Goal: Information Seeking & Learning: Learn about a topic

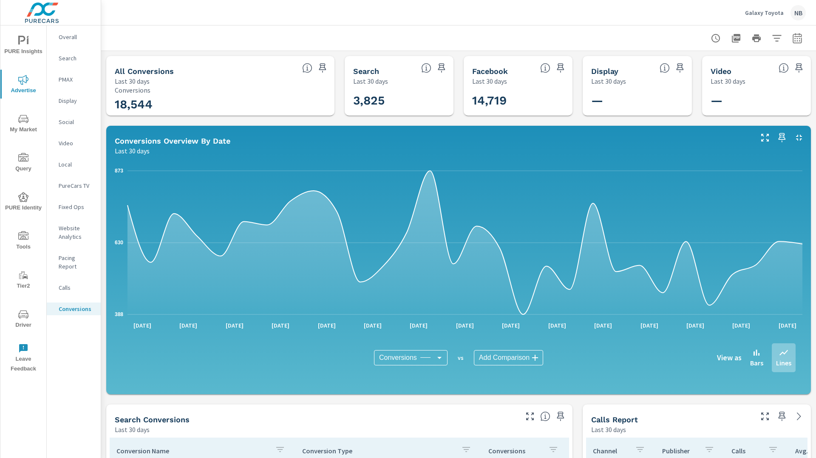
scroll to position [351, 0]
click at [25, 37] on icon "nav menu" at bounding box center [23, 41] width 10 height 10
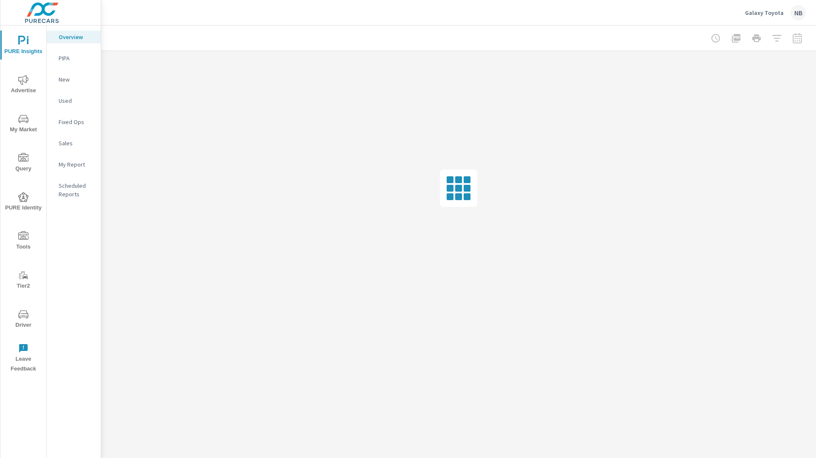
click at [70, 166] on p "My Report" at bounding box center [76, 164] width 35 height 8
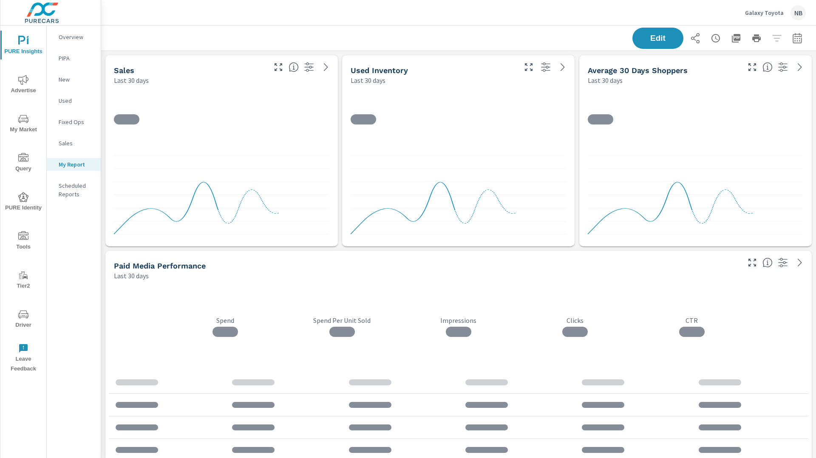
scroll to position [1080, 715]
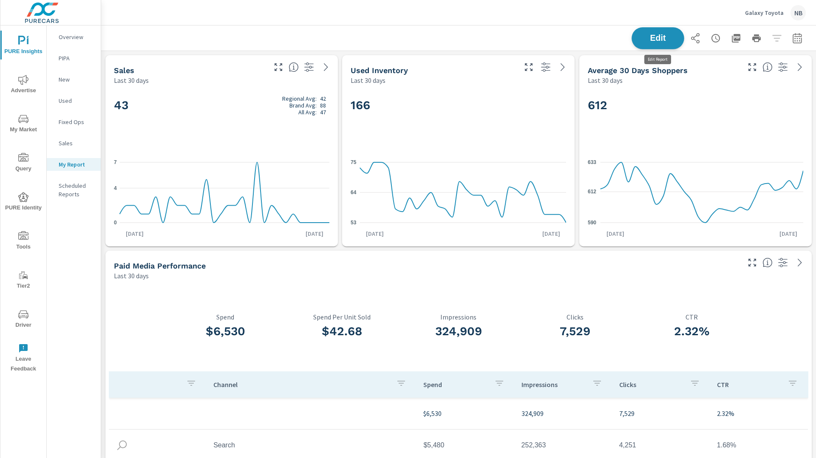
click at [634, 42] on span "Edit" at bounding box center [657, 38] width 35 height 8
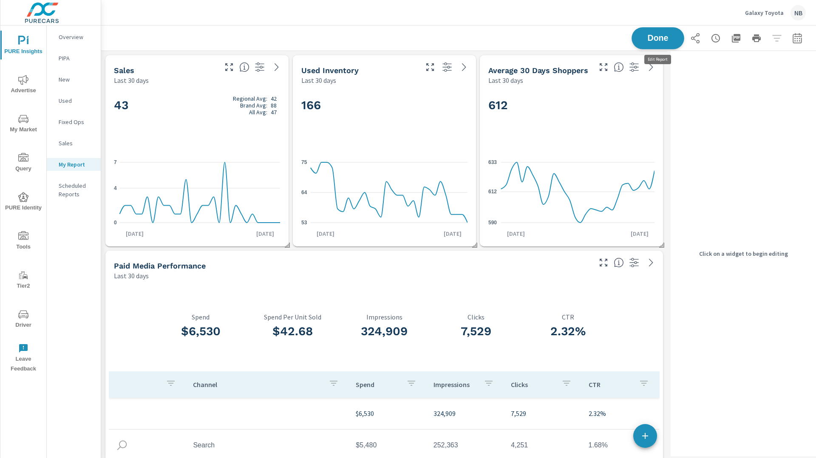
scroll to position [1080, 567]
click at [634, 40] on icon "button" at bounding box center [797, 38] width 10 height 10
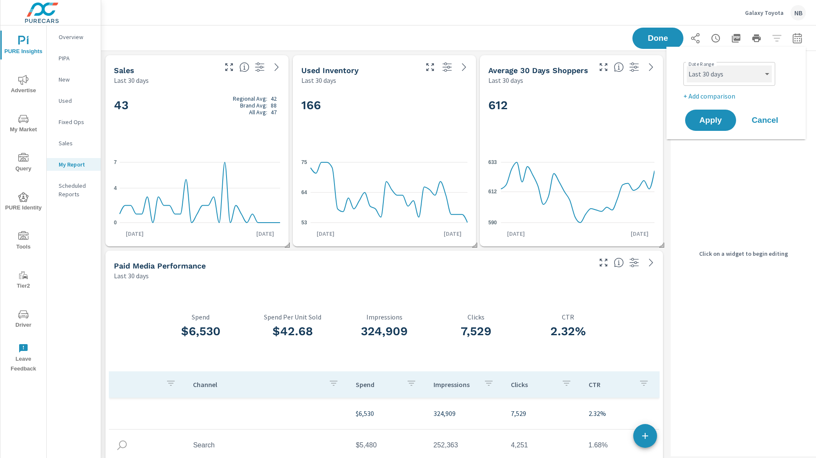
click at [634, 74] on select "Custom Yesterday Last week Last 7 days Last 14 days Last 30 days Last 45 days L…" at bounding box center [729, 73] width 85 height 17
click at [634, 65] on select "Custom Yesterday Last week Last 7 days Last 14 days Last 30 days Last 45 days L…" at bounding box center [729, 73] width 85 height 17
select select "Month to date"
click at [634, 73] on select "Custom Yesterday Last week Last 7 days Last 14 days Last 30 days Last 45 days L…" at bounding box center [729, 73] width 85 height 17
click at [634, 94] on p "+ Add comparison" at bounding box center [737, 96] width 109 height 10
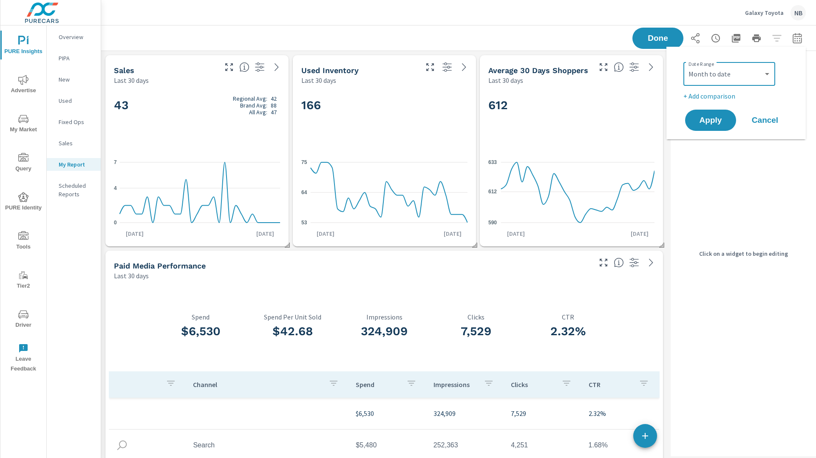
select select "Previous period"
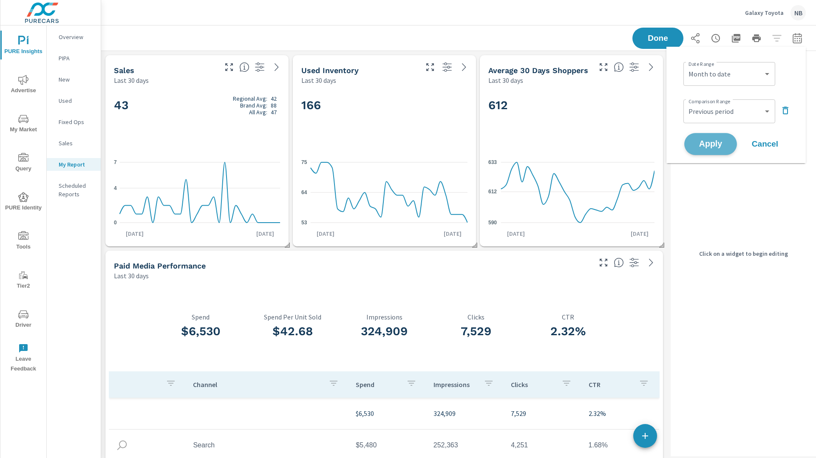
click at [634, 141] on span "Apply" at bounding box center [710, 144] width 35 height 8
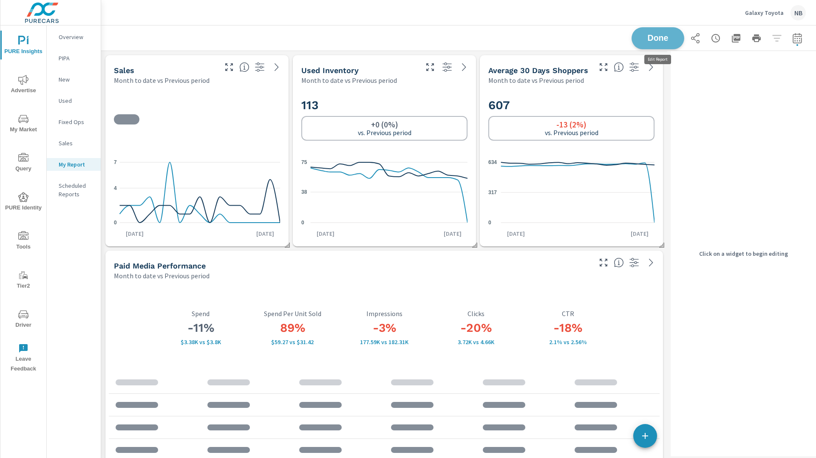
click at [634, 40] on span "Done" at bounding box center [657, 38] width 35 height 8
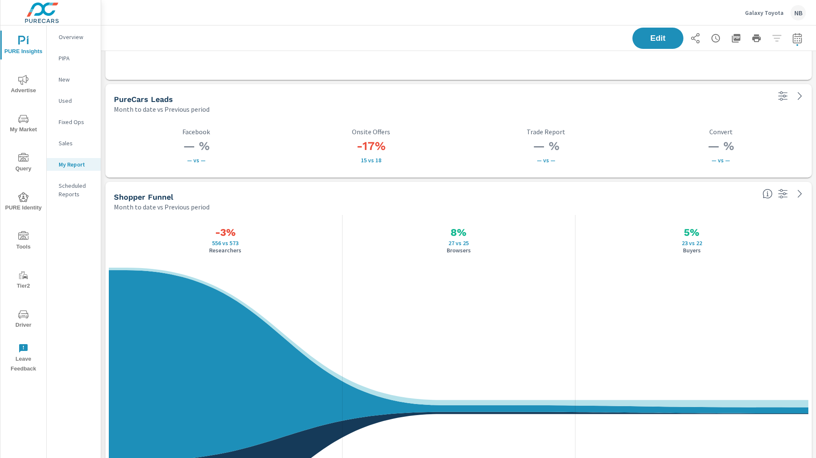
scroll to position [580, 0]
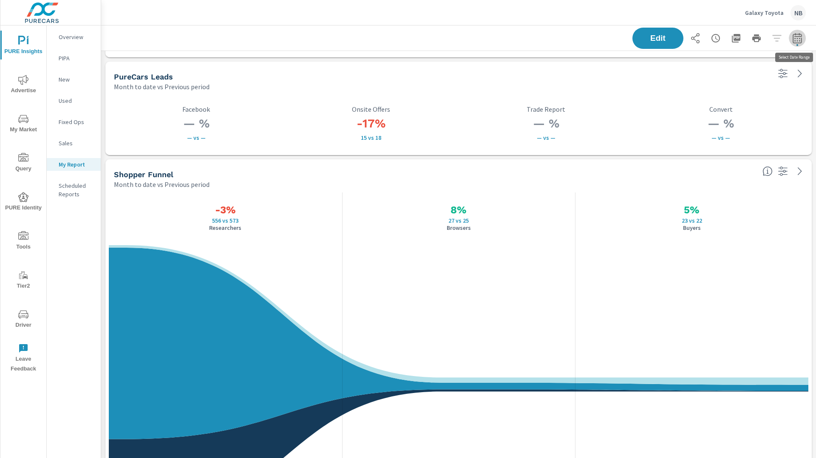
click at [634, 40] on icon "button" at bounding box center [797, 38] width 10 height 10
select select "Month to date"
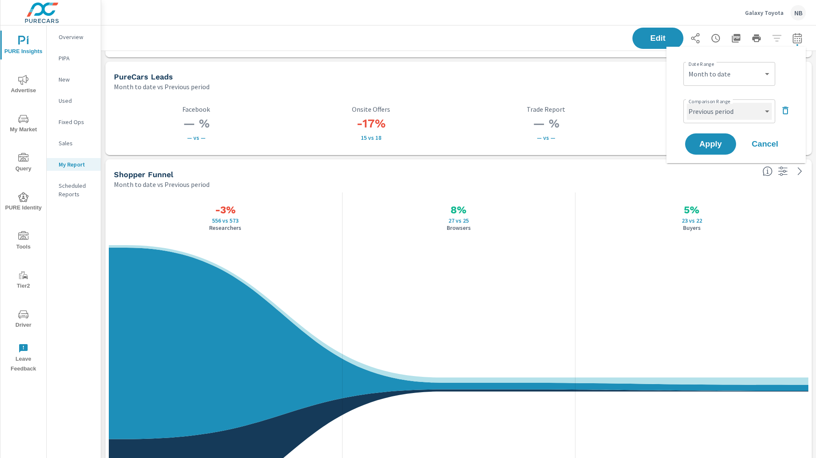
click at [634, 112] on select "Custom Previous period Previous month Previous year" at bounding box center [729, 111] width 85 height 17
click at [634, 103] on select "Custom Previous period Previous month Previous year" at bounding box center [729, 111] width 85 height 17
select select "Previous month"
click at [634, 138] on button "Apply" at bounding box center [710, 144] width 53 height 22
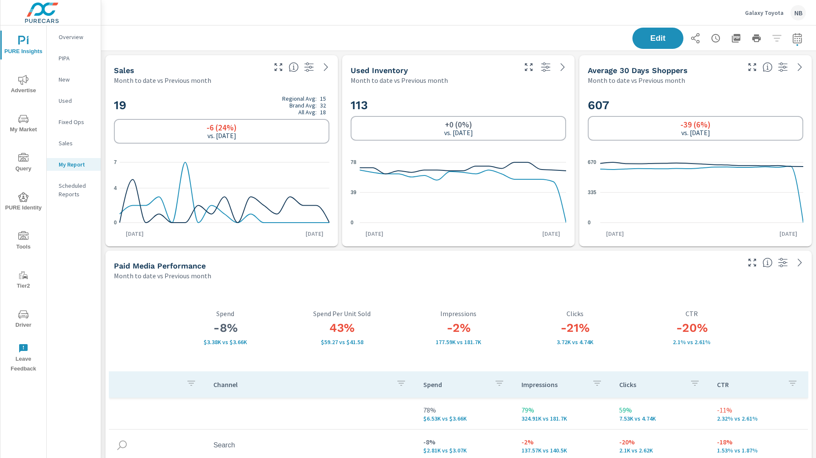
click at [15, 84] on span "Advertise" at bounding box center [23, 85] width 41 height 21
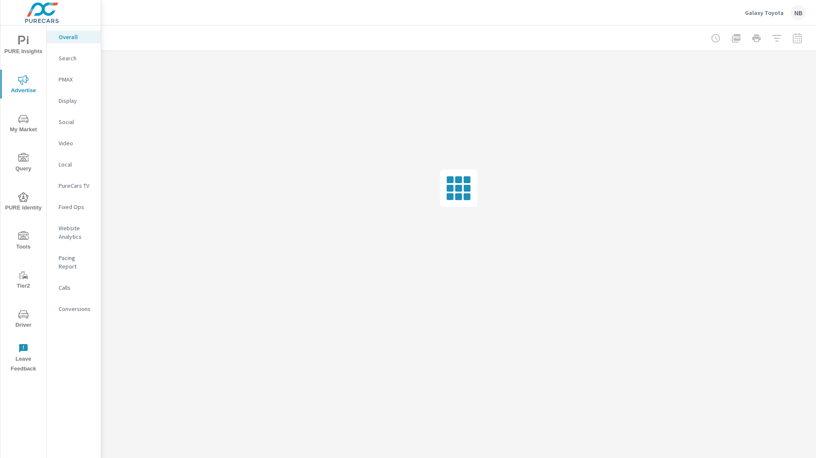
click at [82, 305] on p "Conversions" at bounding box center [76, 309] width 35 height 8
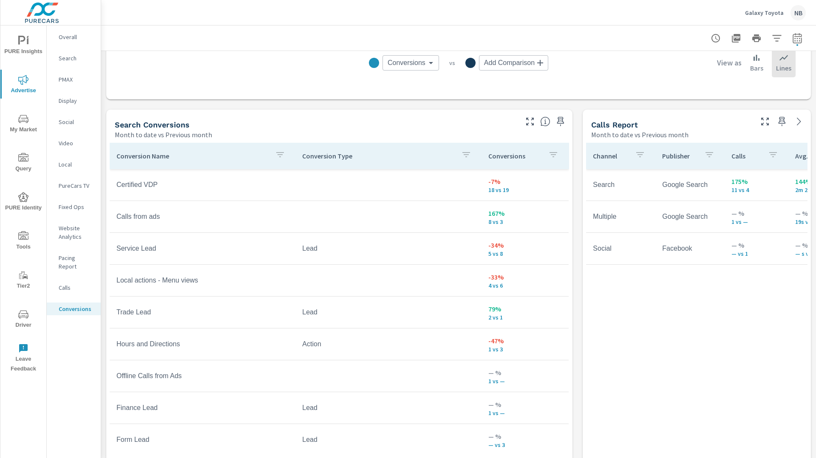
scroll to position [408, 0]
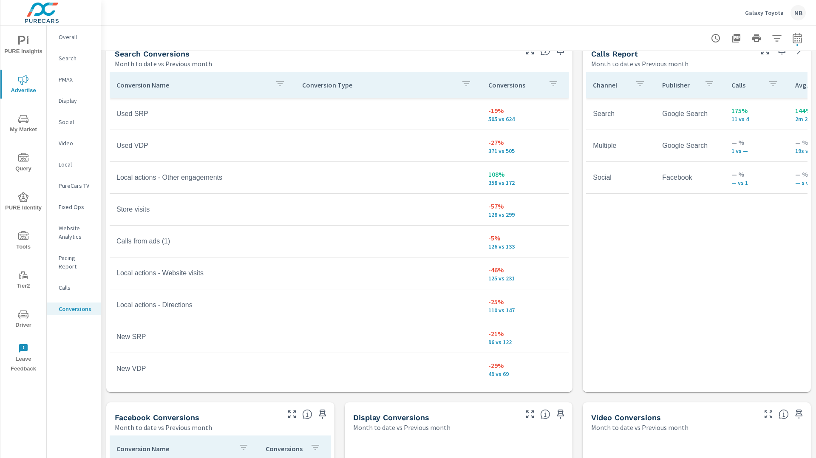
scroll to position [473, 0]
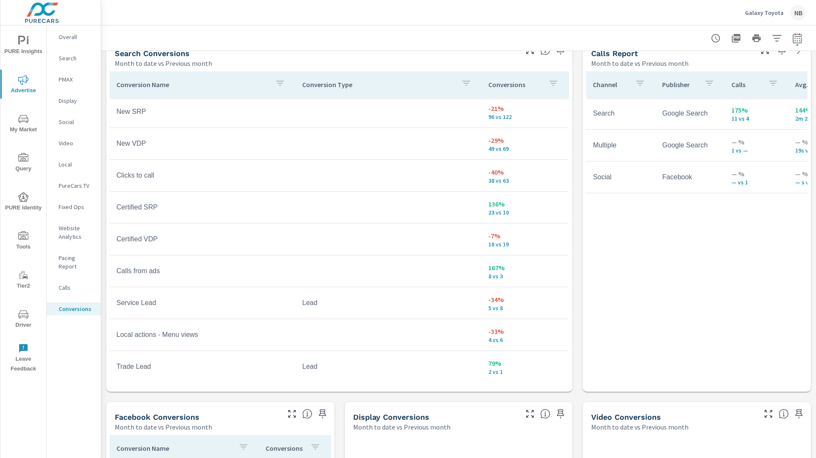
scroll to position [360, 0]
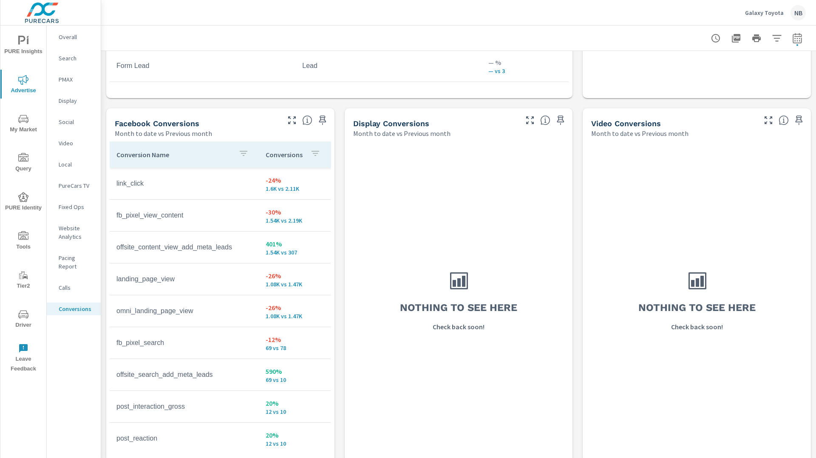
scroll to position [775, 0]
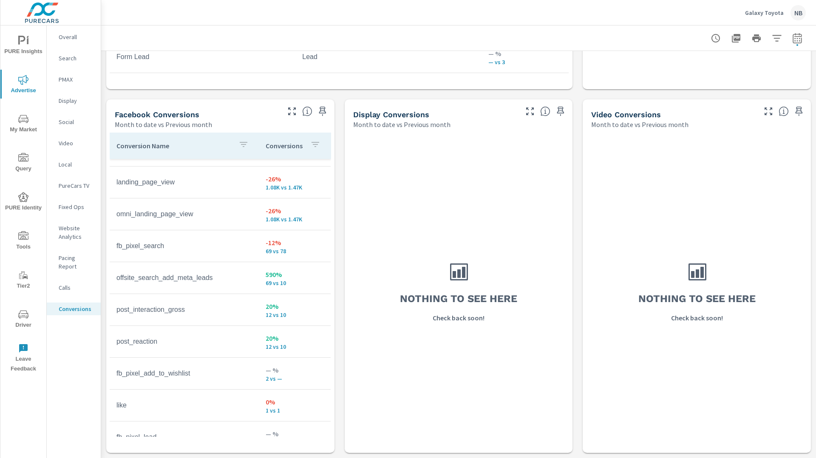
scroll to position [105, 0]
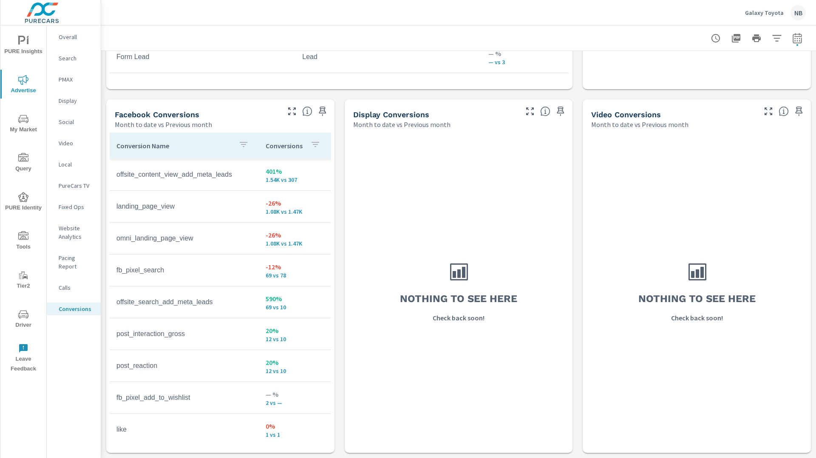
scroll to position [105, 0]
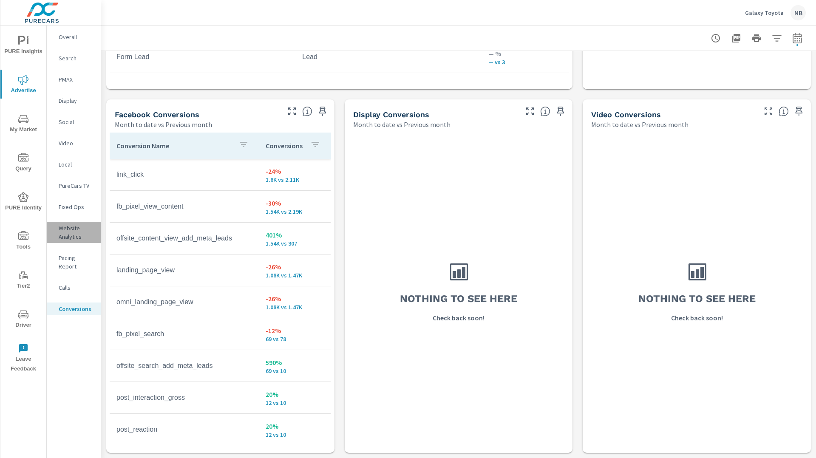
click at [75, 231] on p "Website Analytics" at bounding box center [76, 232] width 35 height 17
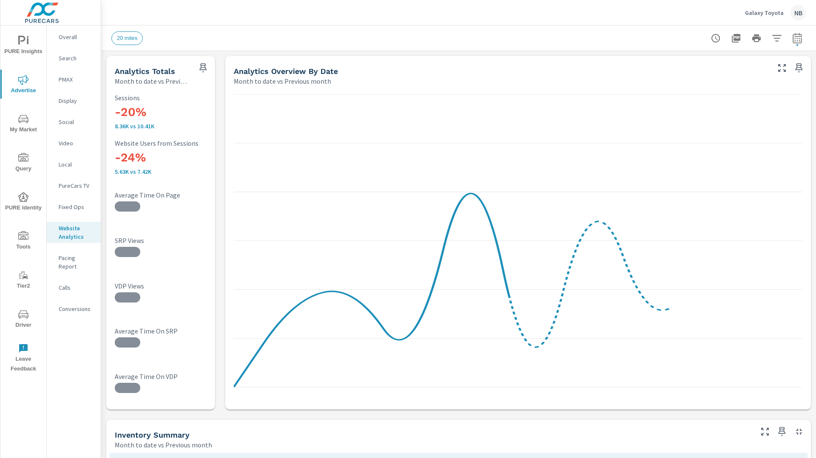
click at [80, 305] on p "Conversions" at bounding box center [76, 309] width 35 height 8
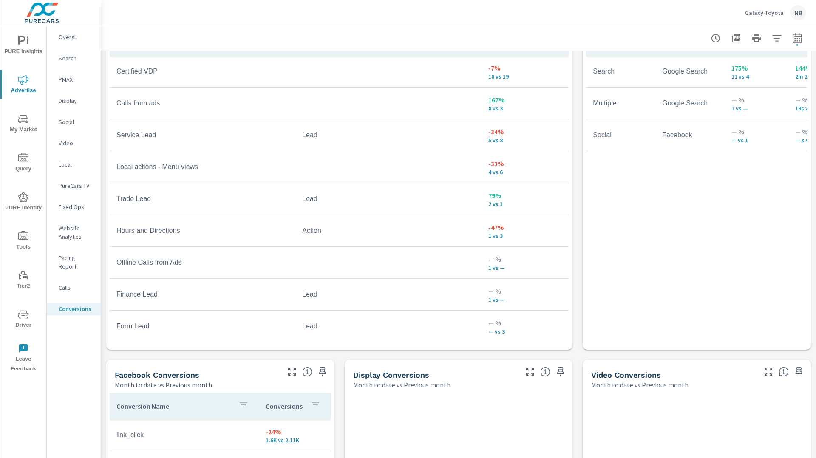
scroll to position [504, 0]
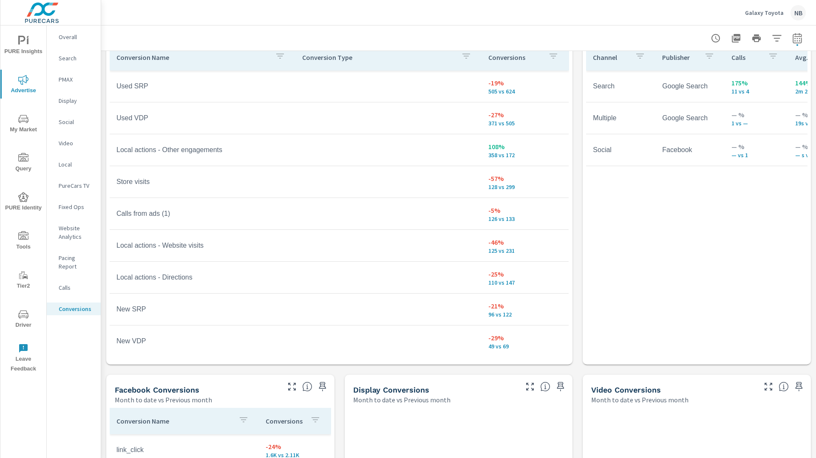
scroll to position [499, 0]
click at [73, 232] on p "Website Analytics" at bounding box center [76, 232] width 35 height 17
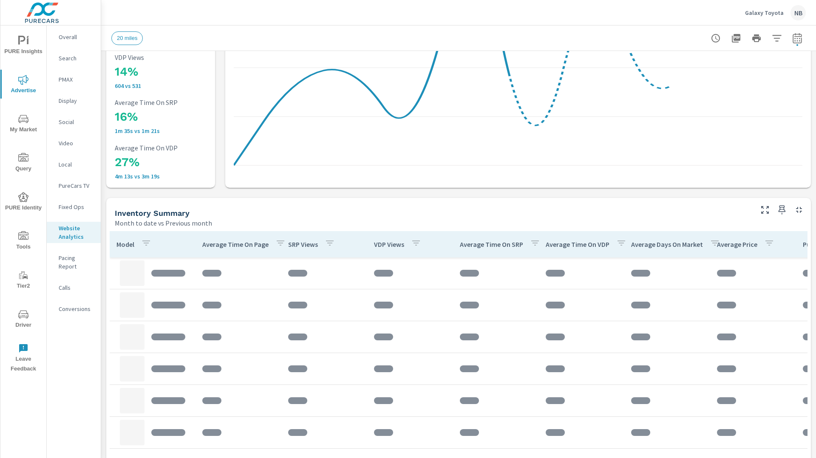
scroll to position [223, 0]
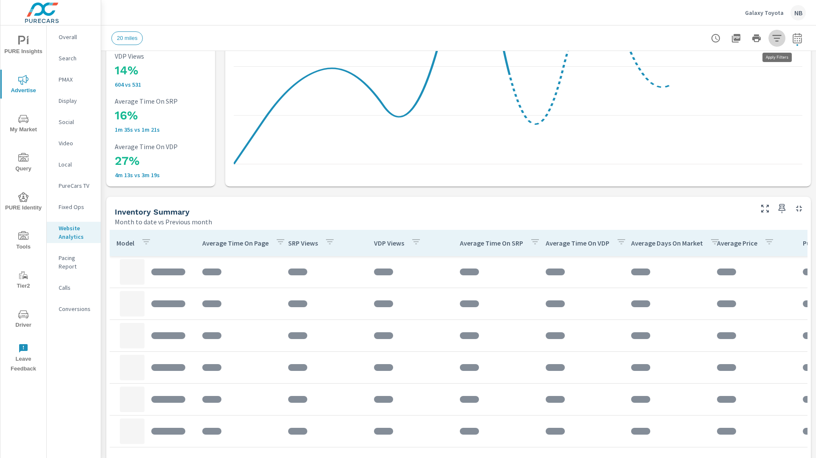
click at [634, 40] on icon "button" at bounding box center [777, 38] width 10 height 10
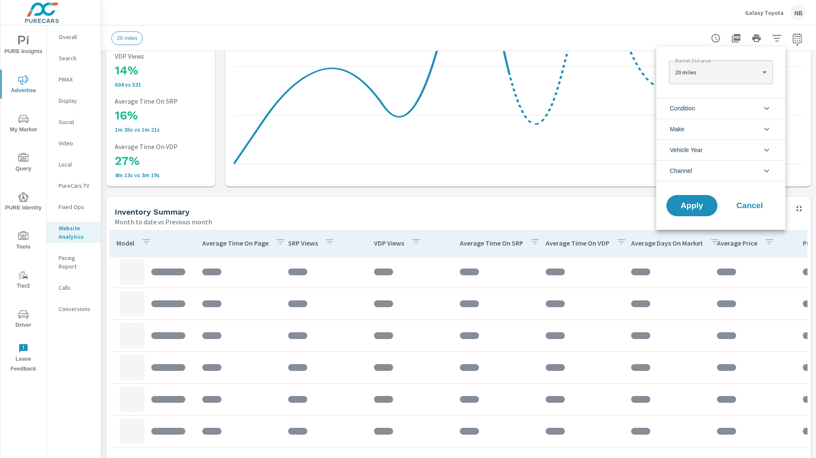
click at [634, 106] on li "Condition" at bounding box center [720, 108] width 129 height 21
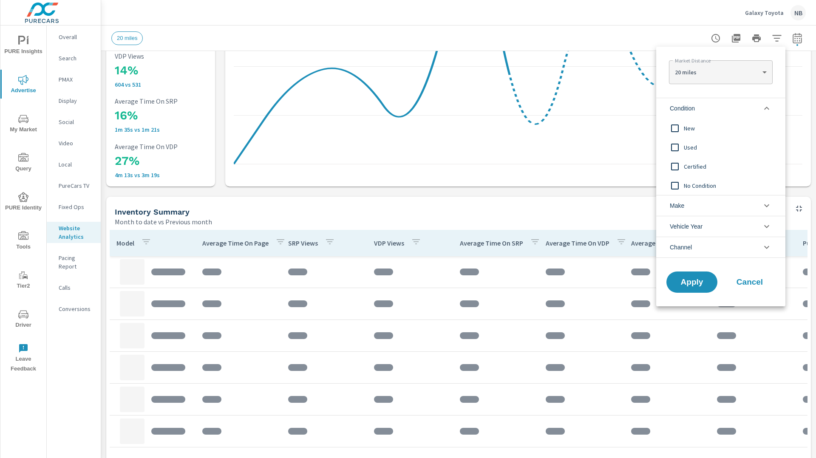
click at [634, 126] on span "New" at bounding box center [730, 128] width 93 height 10
drag, startPoint x: 689, startPoint y: 127, endPoint x: 690, endPoint y: 137, distance: 9.8
click at [634, 132] on span "New" at bounding box center [730, 128] width 93 height 10
drag, startPoint x: 689, startPoint y: 147, endPoint x: 691, endPoint y: 153, distance: 6.2
click at [634, 148] on span "Used" at bounding box center [730, 147] width 93 height 10
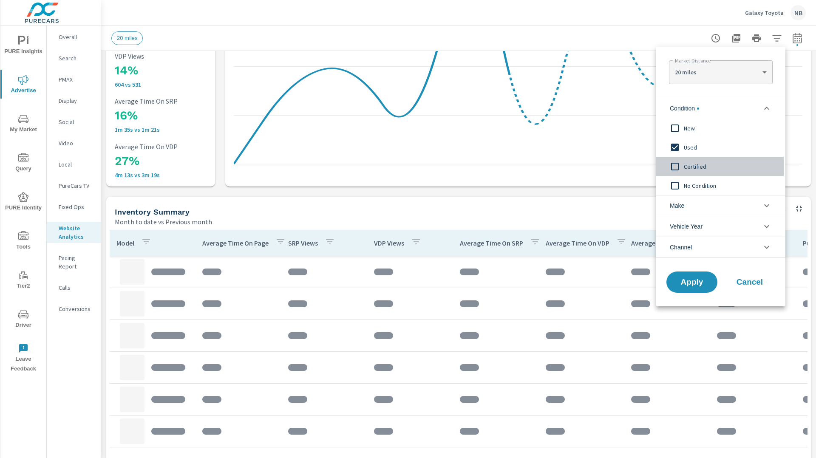
drag, startPoint x: 694, startPoint y: 168, endPoint x: 710, endPoint y: 207, distance: 41.9
click at [634, 168] on span "Certified" at bounding box center [730, 166] width 93 height 10
click at [634, 278] on span "Apply" at bounding box center [691, 282] width 35 height 8
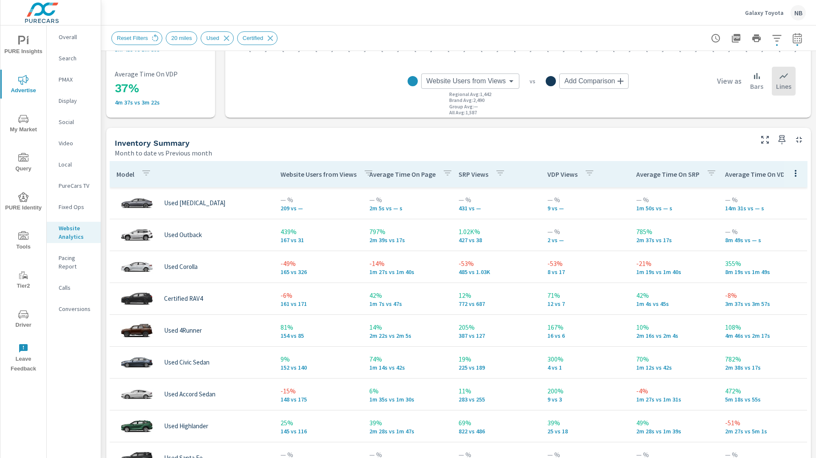
scroll to position [295, 0]
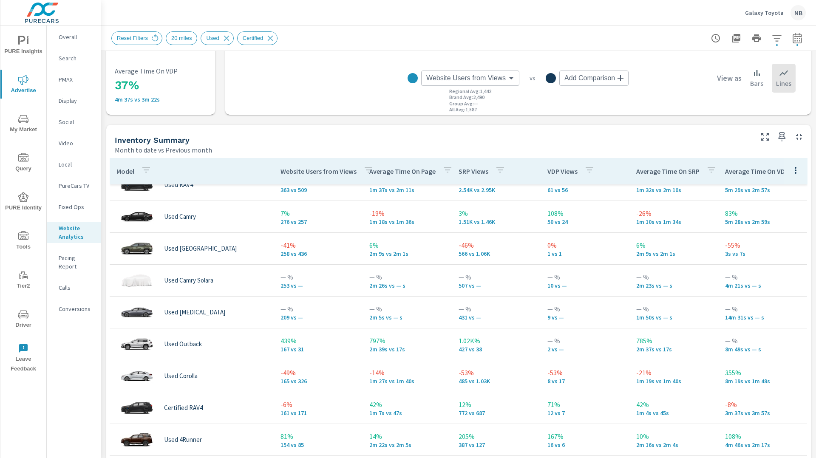
scroll to position [78, 0]
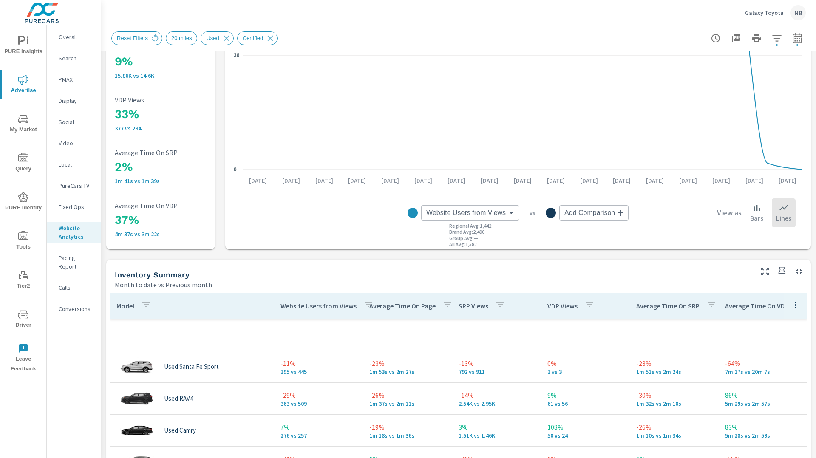
scroll to position [159, 0]
